Goal: Submit feedback/report problem

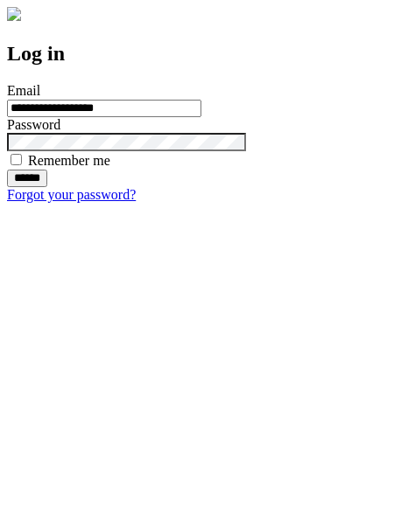
type input "**********"
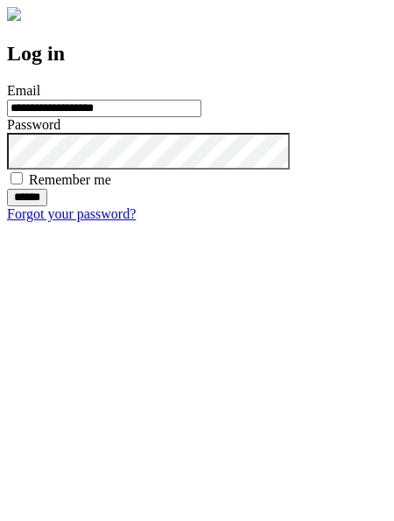
click at [47, 206] on input "******" at bounding box center [27, 197] width 40 height 17
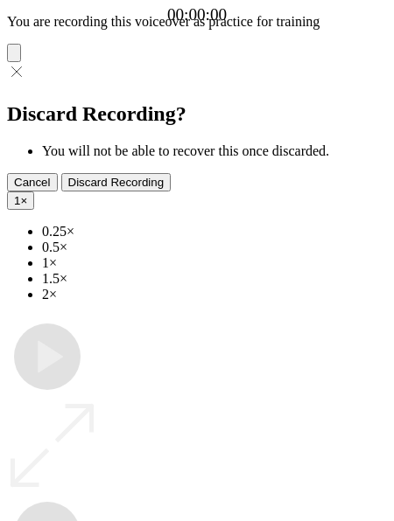
type input "**********"
